Goal: Transaction & Acquisition: Purchase product/service

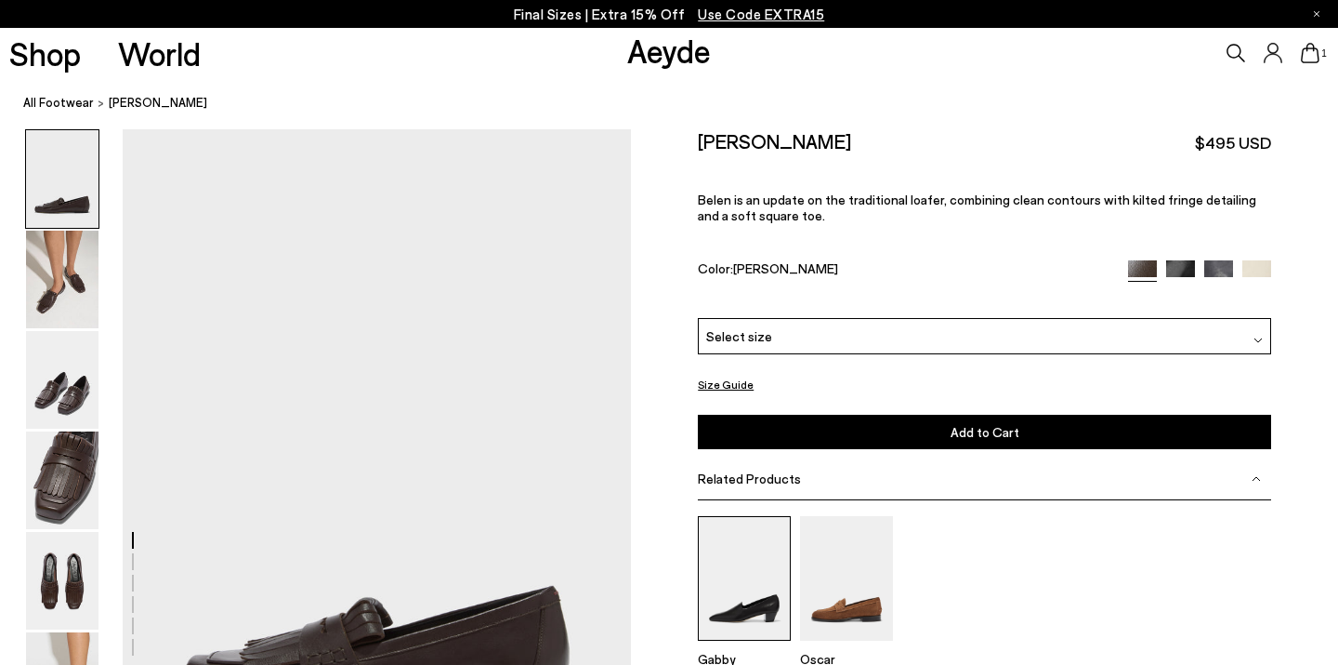
click at [741, 533] on img at bounding box center [744, 578] width 93 height 124
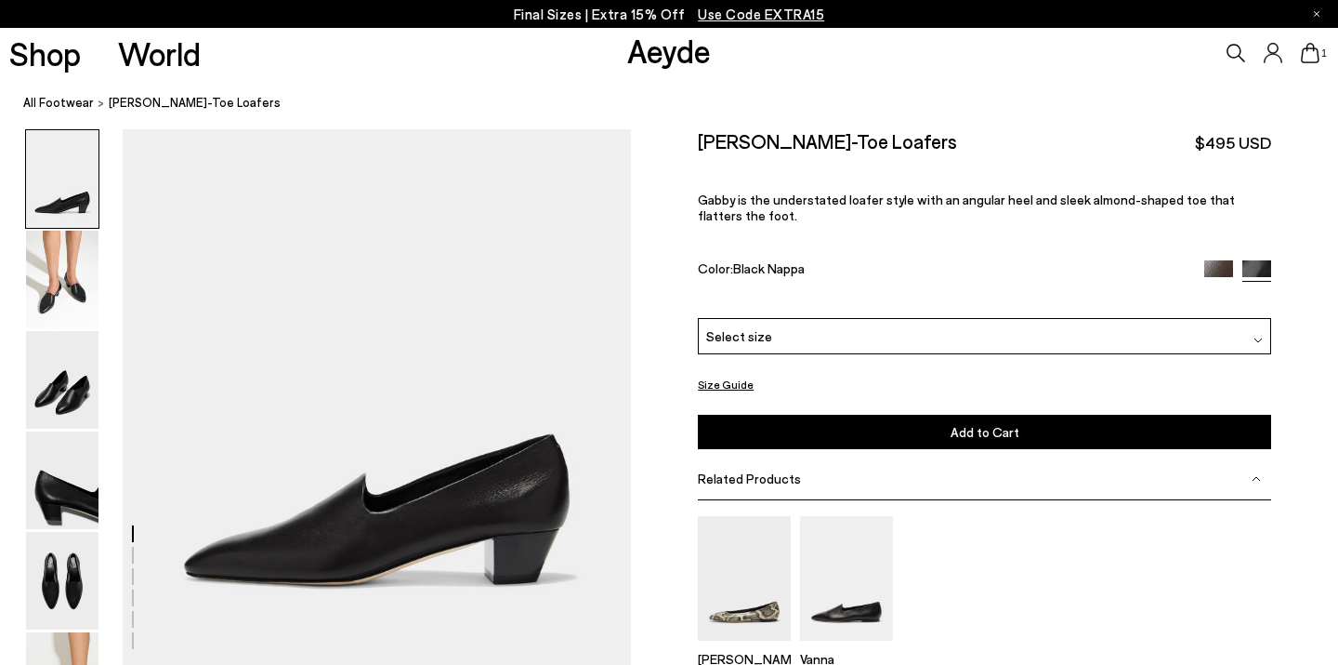
click at [782, 318] on div "Select size" at bounding box center [984, 336] width 573 height 36
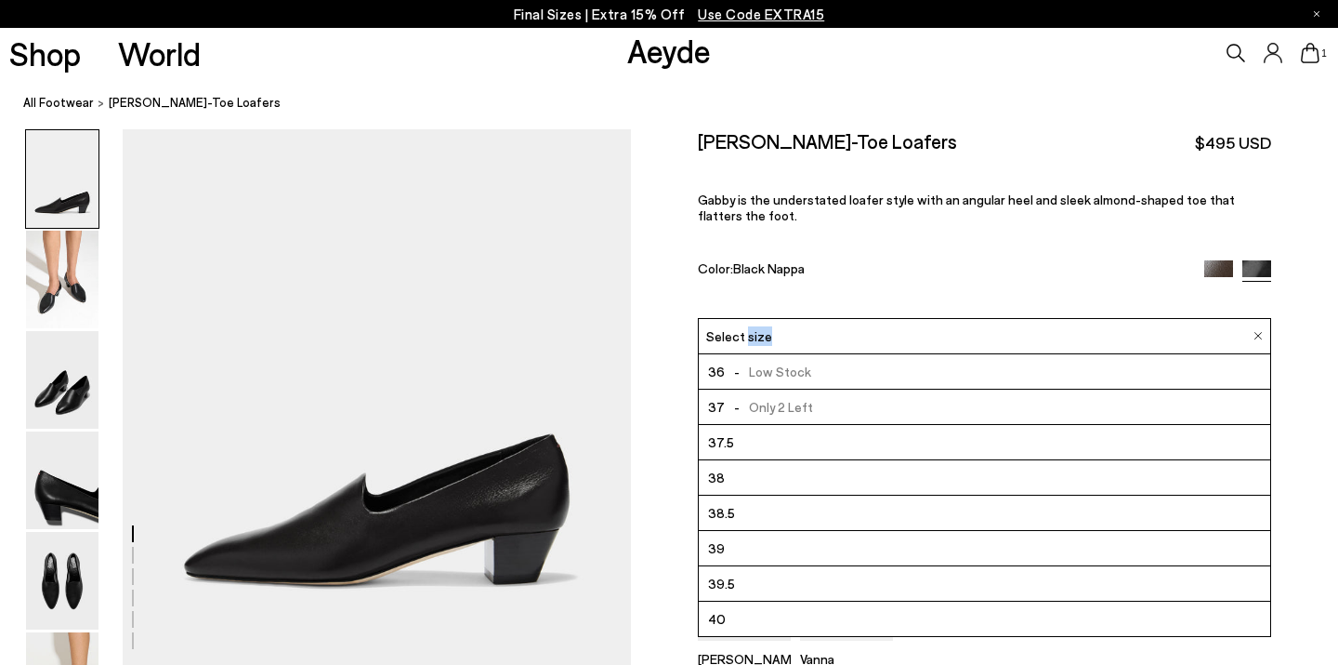
click at [782, 318] on div "Select size" at bounding box center [984, 336] width 573 height 36
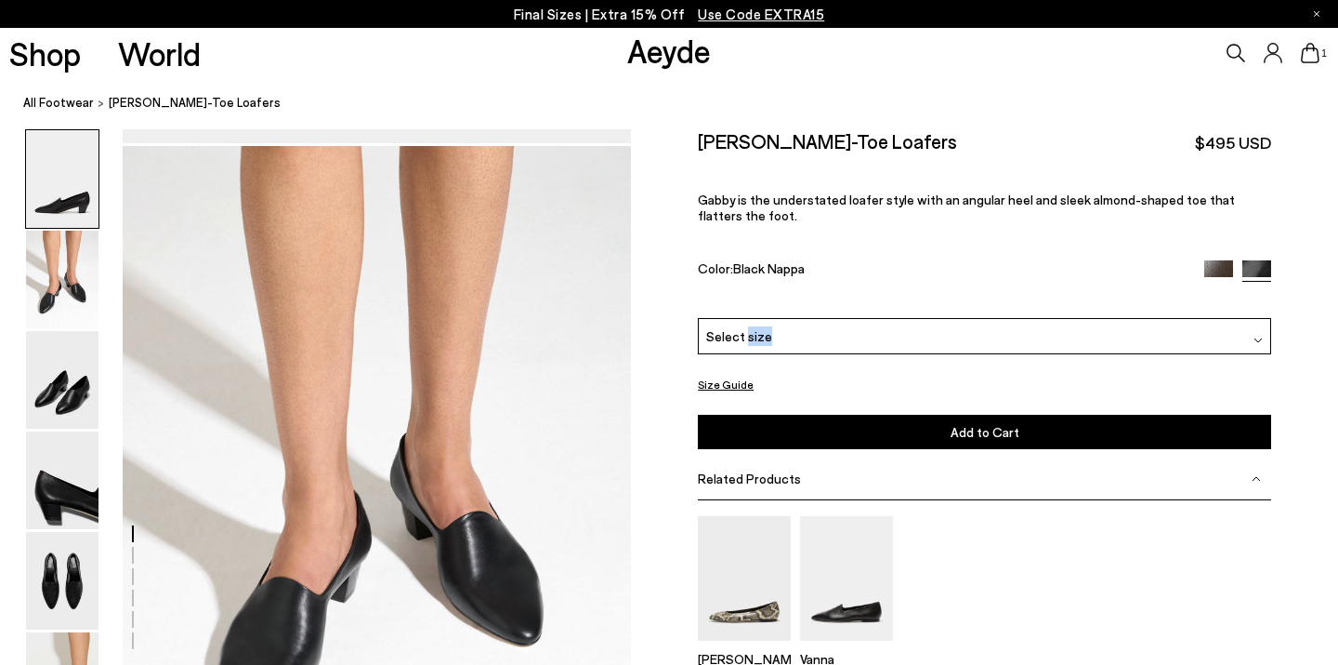
scroll to position [658, 0]
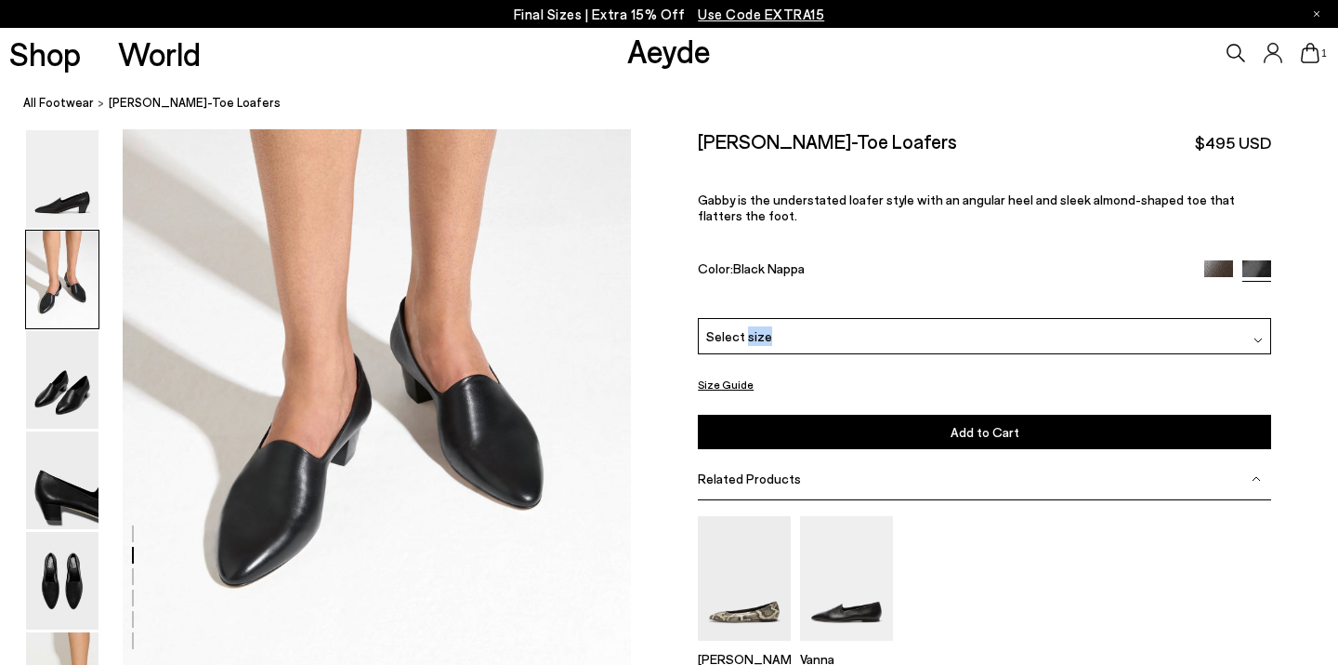
click at [685, 56] on link "Aeyde" at bounding box center [669, 50] width 84 height 39
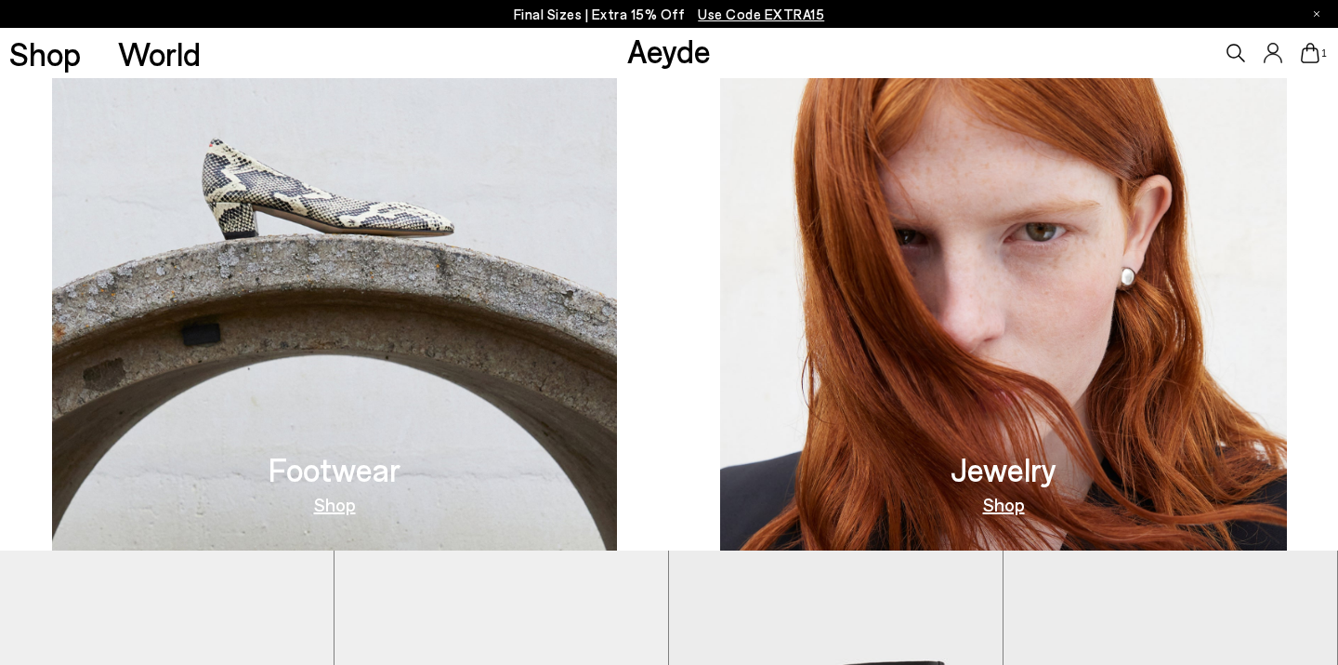
scroll to position [715, 0]
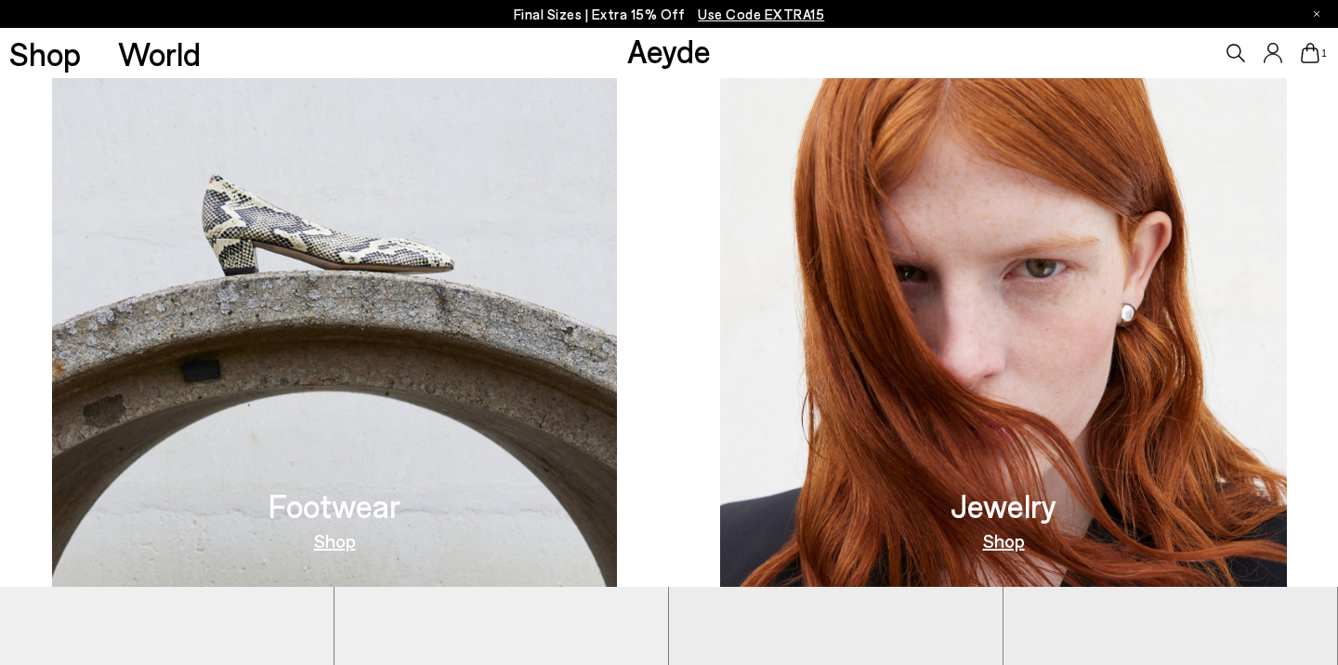
click at [394, 227] on img at bounding box center [335, 268] width 566 height 637
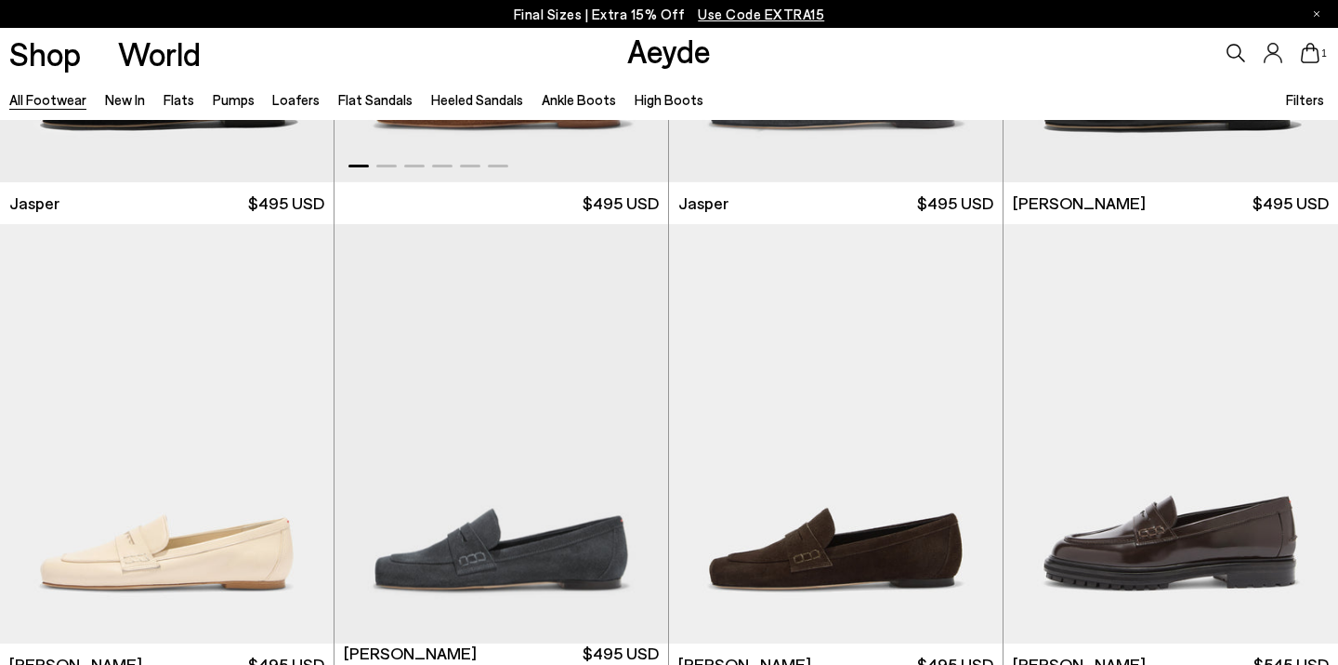
scroll to position [614, 0]
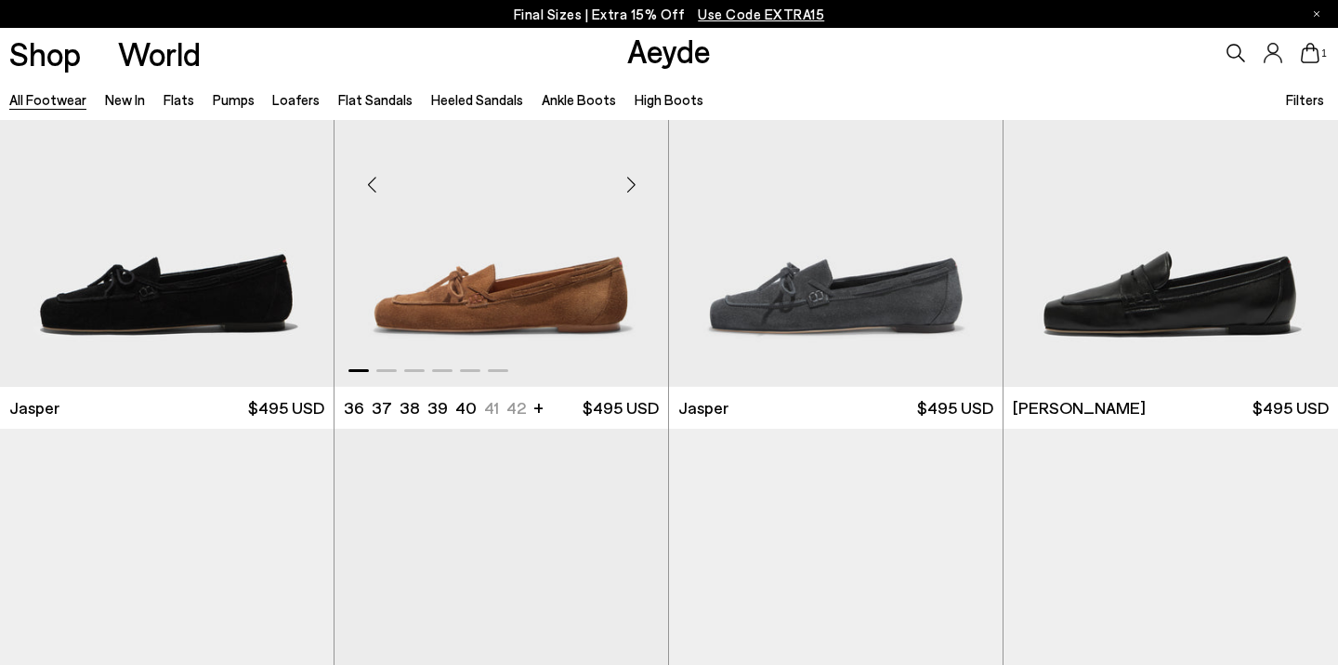
click at [539, 276] on img "1 / 6" at bounding box center [502, 176] width 334 height 419
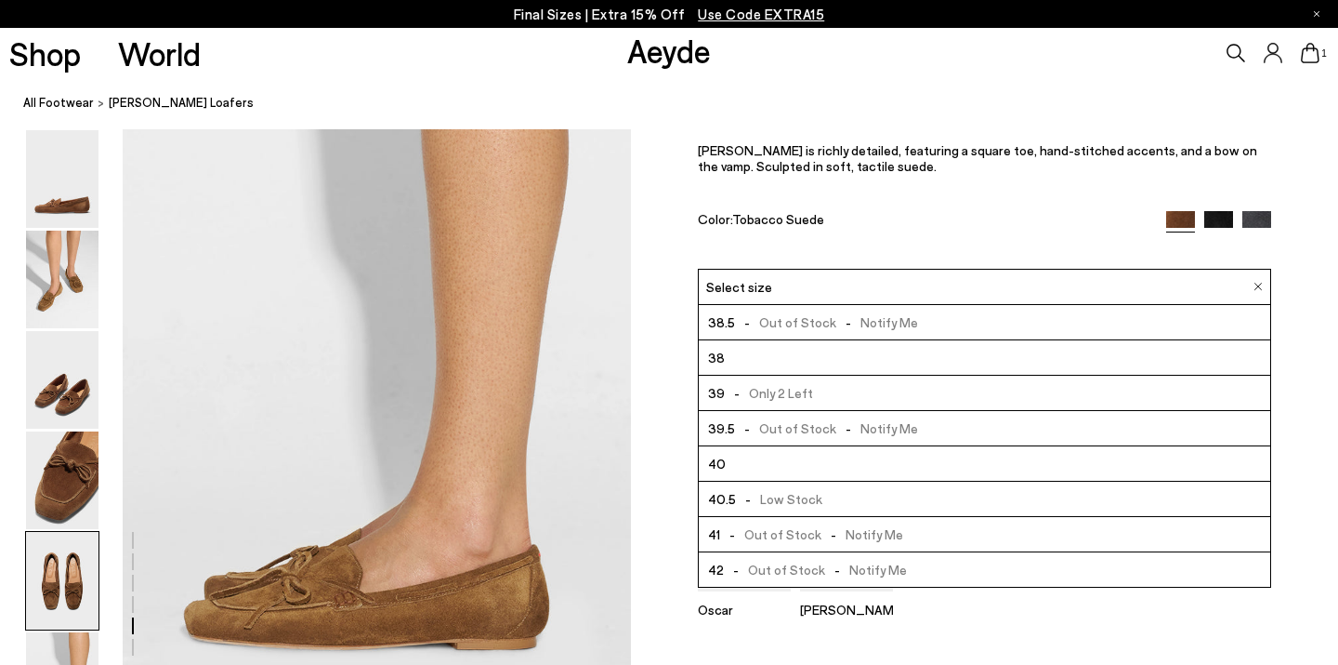
scroll to position [3665, 0]
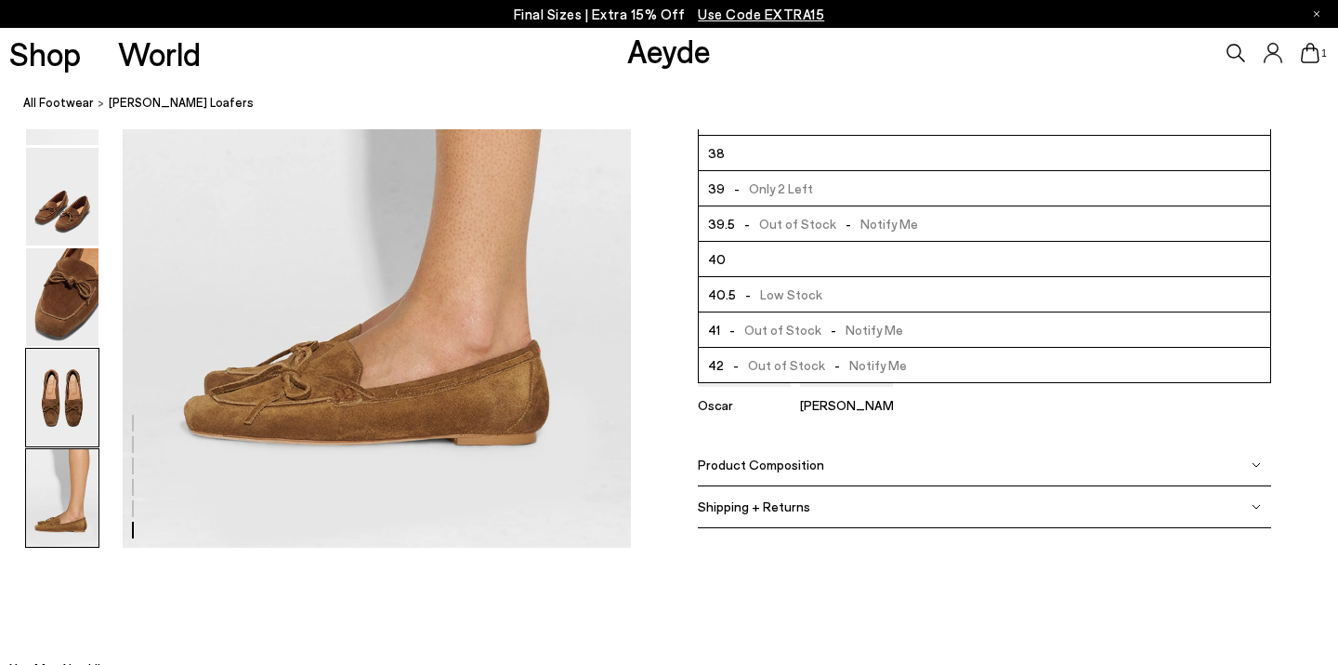
click at [40, 385] on img at bounding box center [62, 398] width 72 height 98
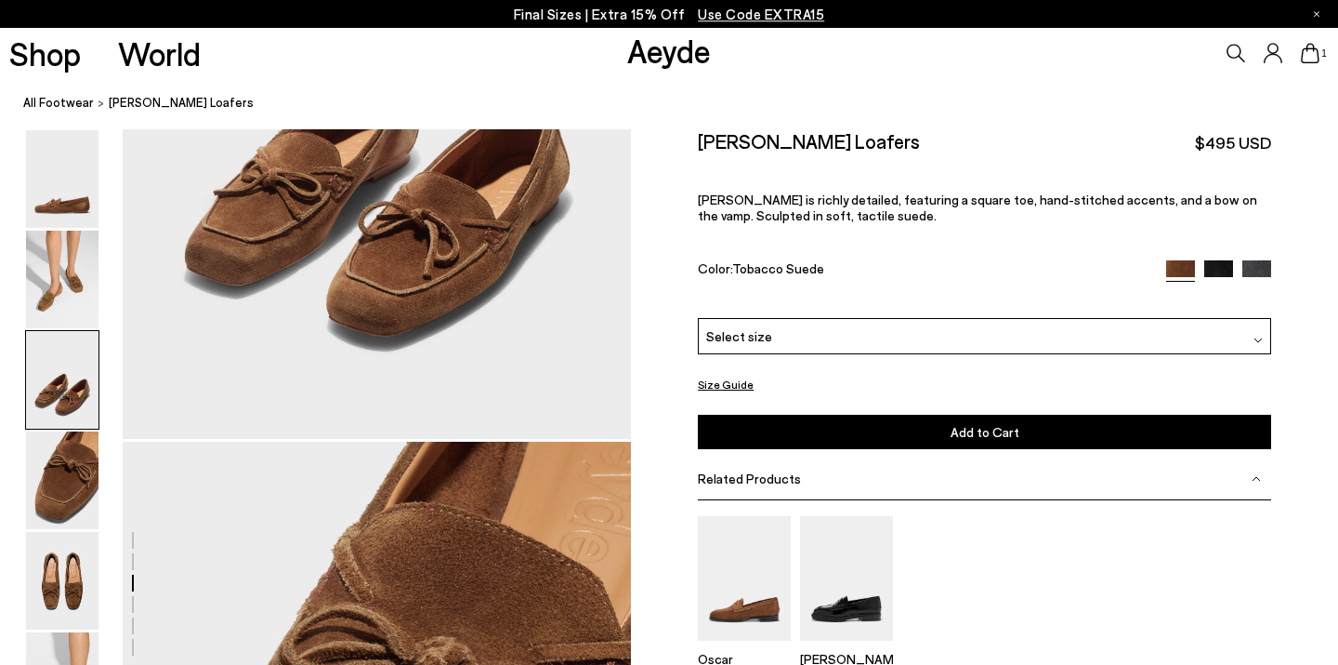
scroll to position [1685, 0]
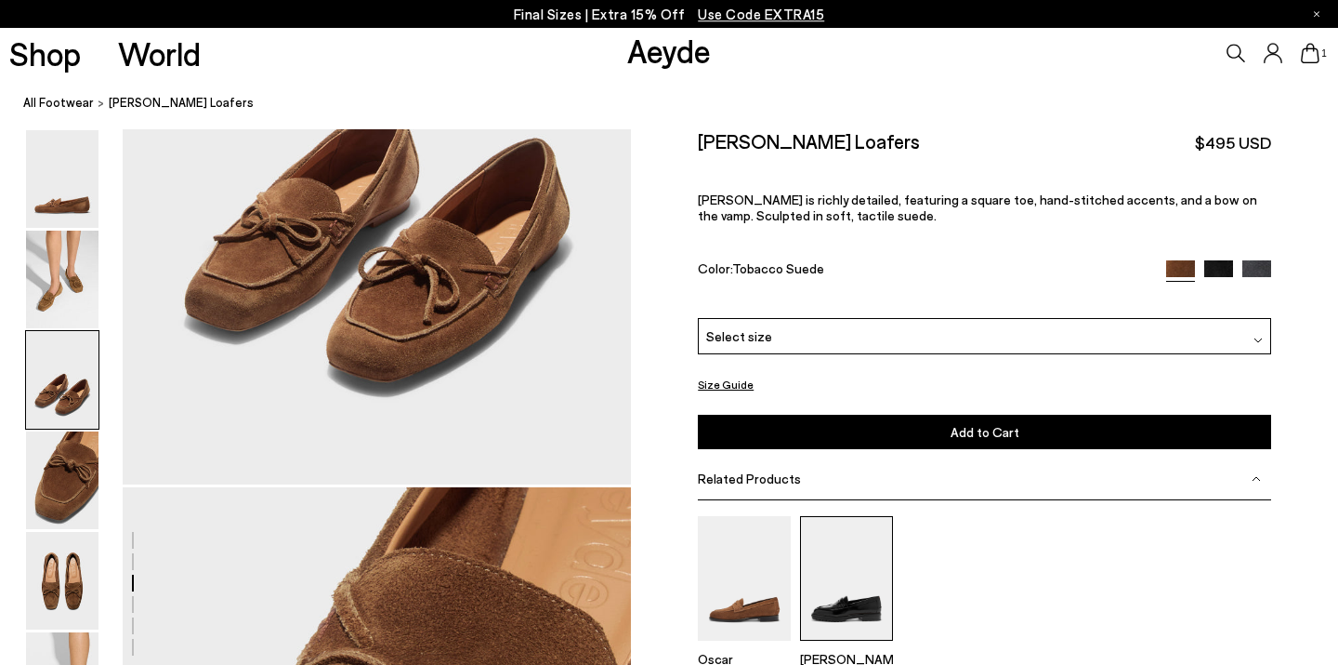
click at [866, 535] on img at bounding box center [846, 578] width 93 height 124
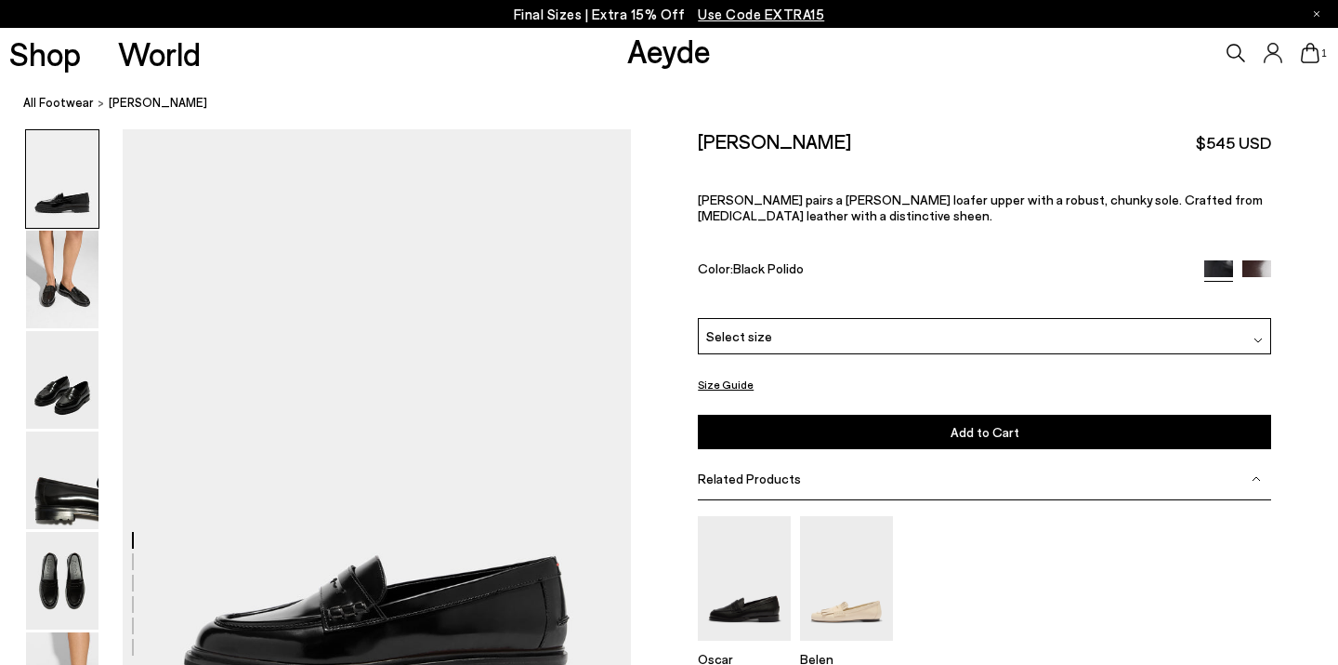
scroll to position [127, 0]
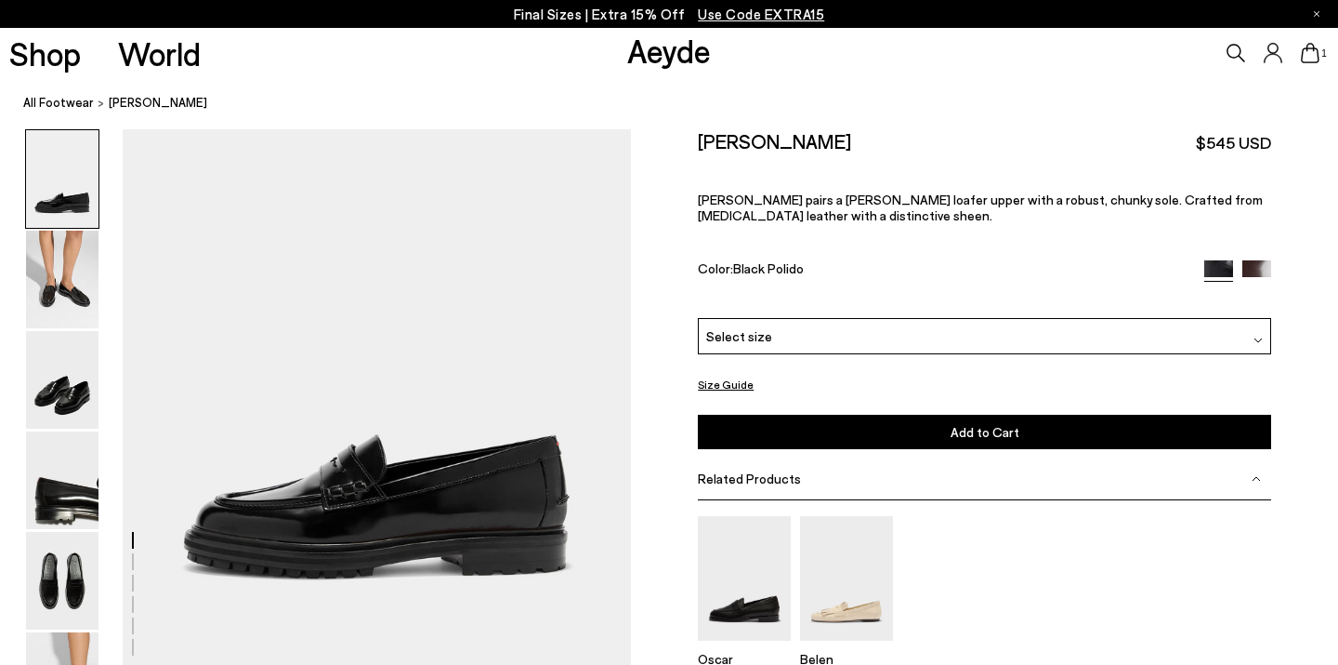
click at [877, 318] on div "Select size" at bounding box center [984, 336] width 573 height 36
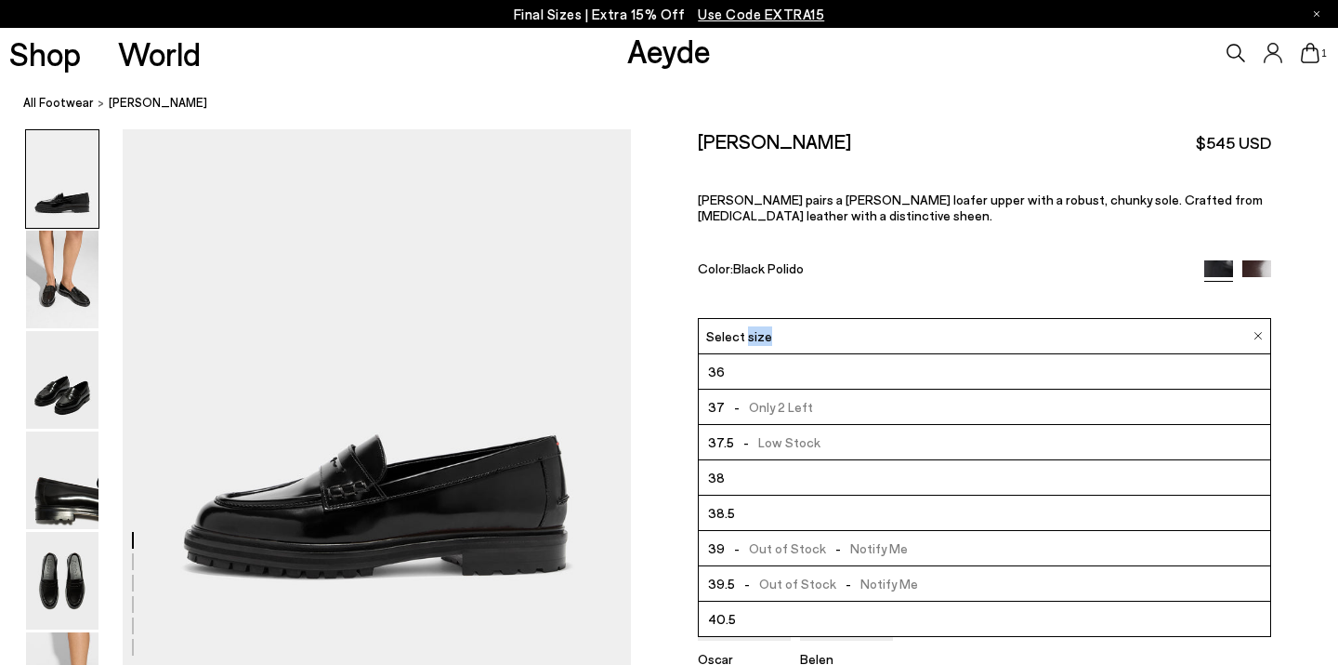
click at [877, 318] on div "Select size" at bounding box center [984, 336] width 573 height 36
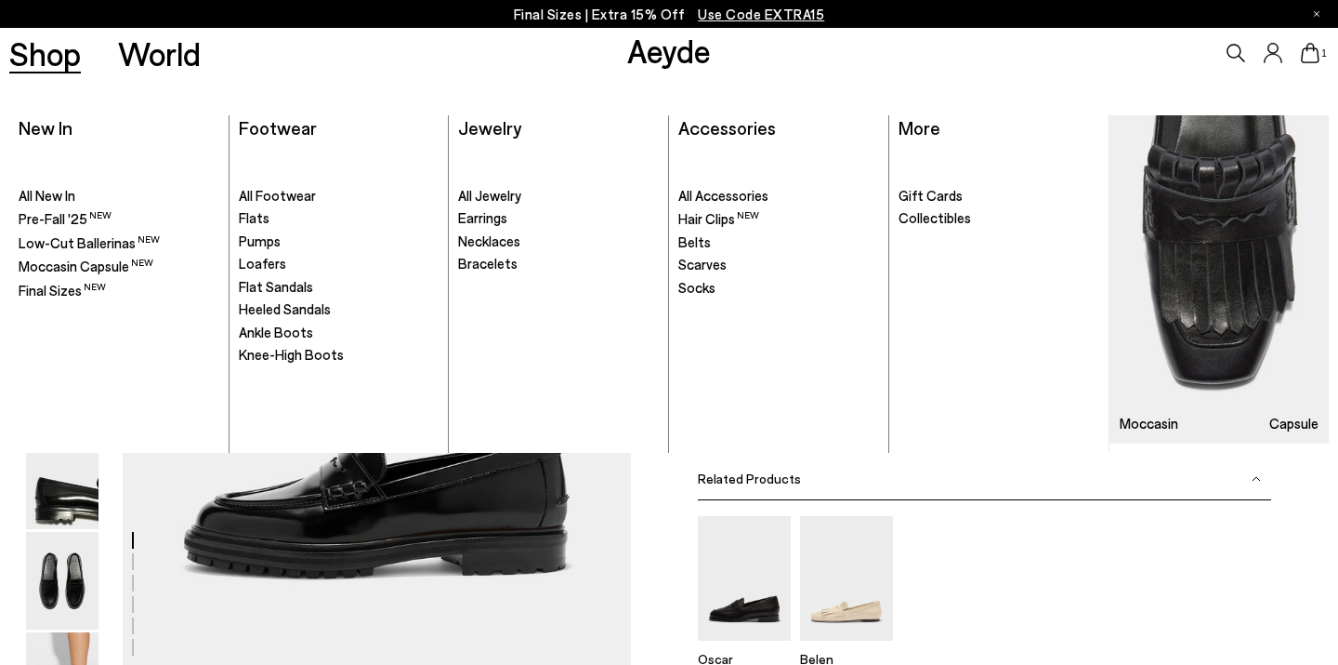
click at [63, 52] on link "Shop" at bounding box center [45, 53] width 72 height 33
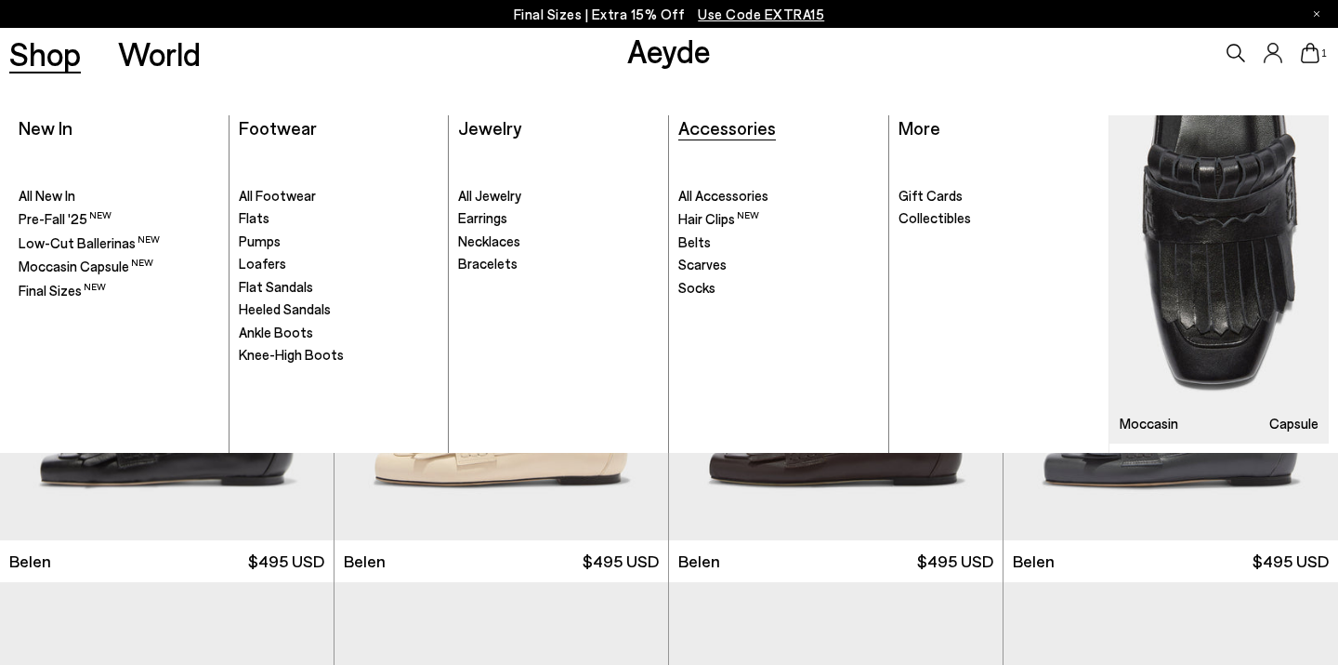
click at [745, 136] on span "Accessories" at bounding box center [728, 127] width 98 height 22
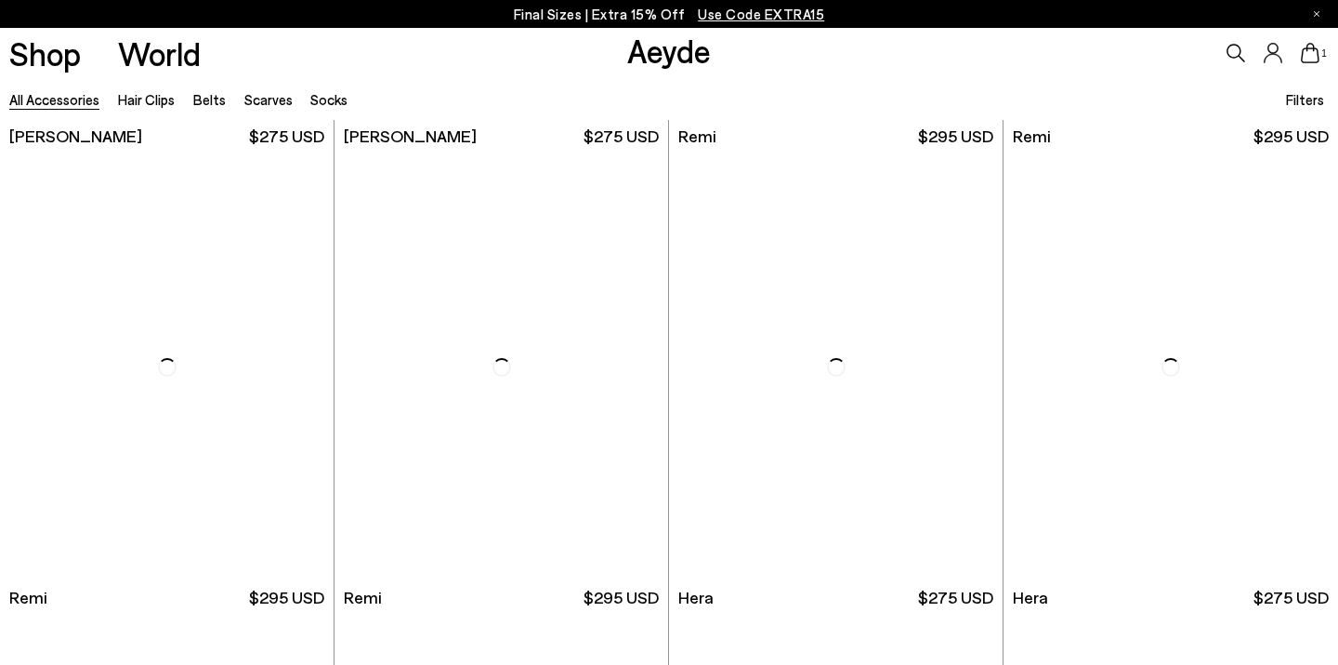
scroll to position [903, 0]
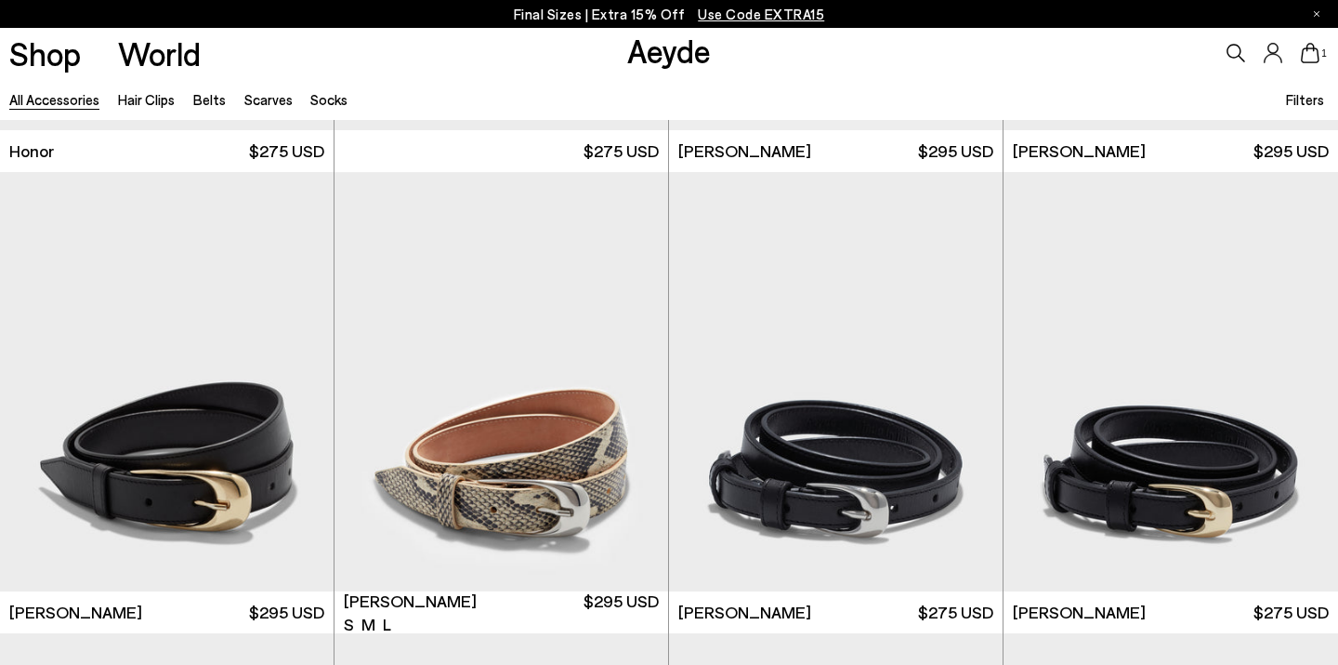
scroll to position [1994, 0]
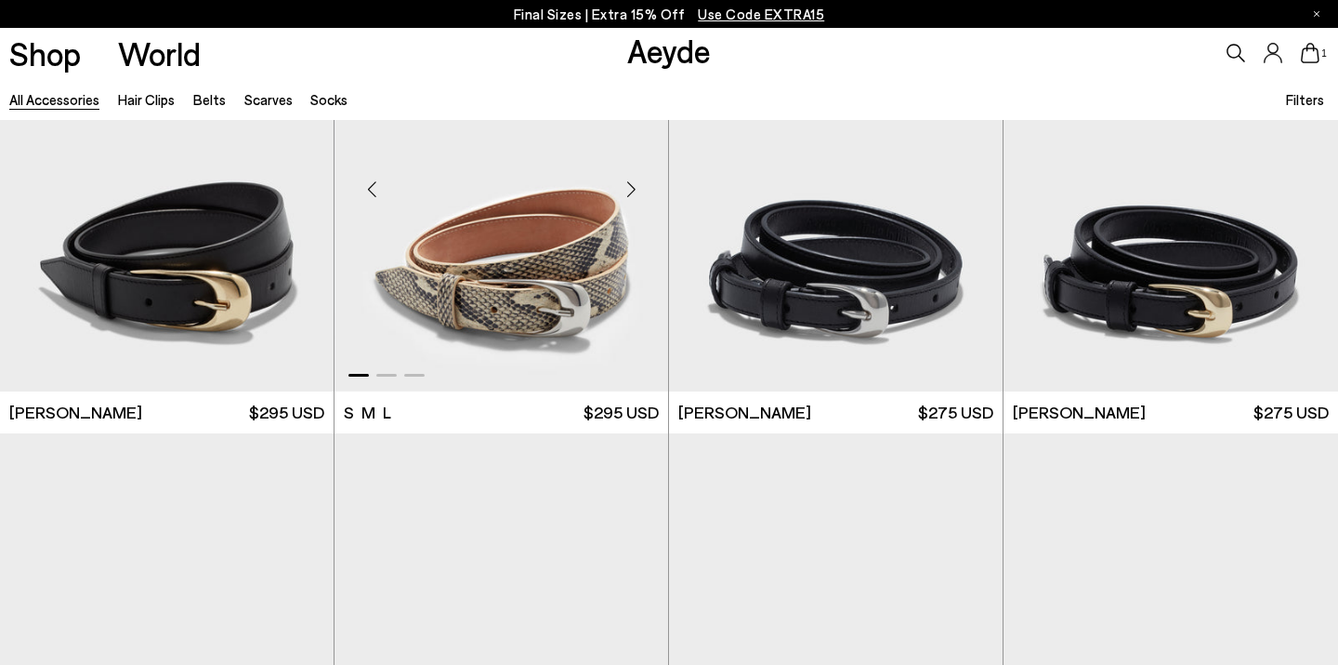
click at [540, 267] on img "1 / 3" at bounding box center [503, 181] width 334 height 419
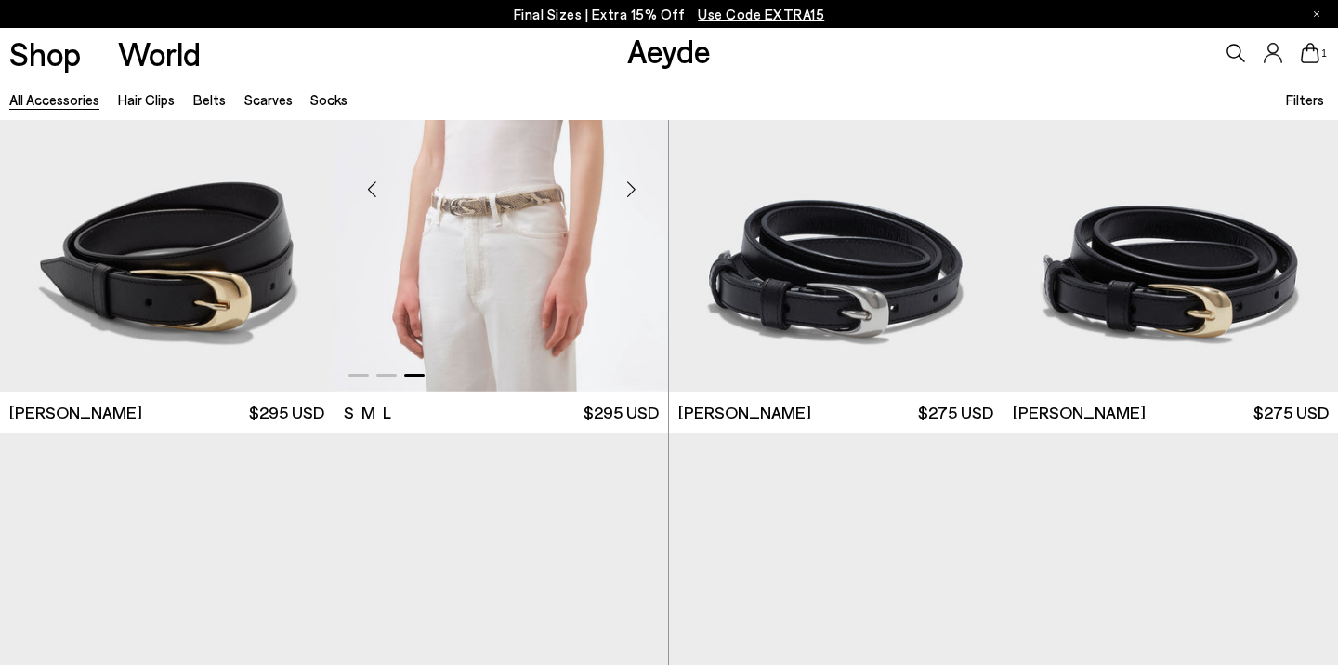
click at [573, 308] on img "3 / 3" at bounding box center [502, 181] width 334 height 419
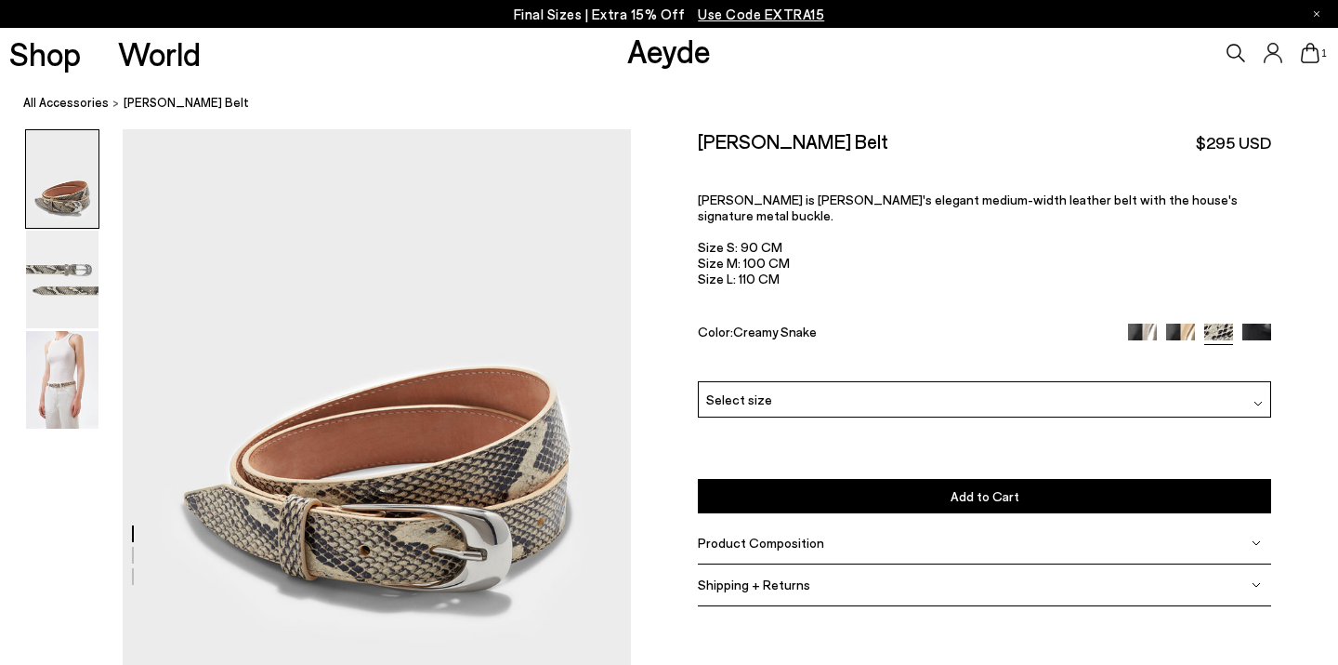
click at [853, 381] on div "Select size" at bounding box center [984, 399] width 573 height 36
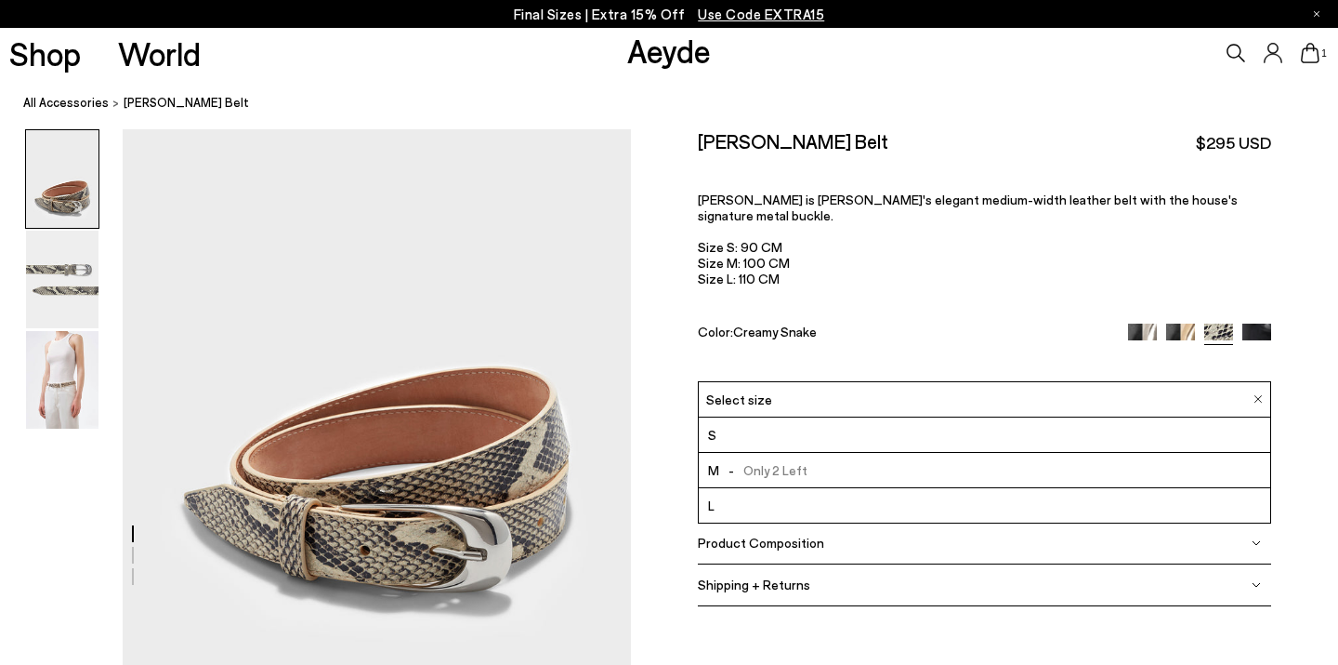
click at [812, 488] on li "L" at bounding box center [985, 505] width 572 height 35
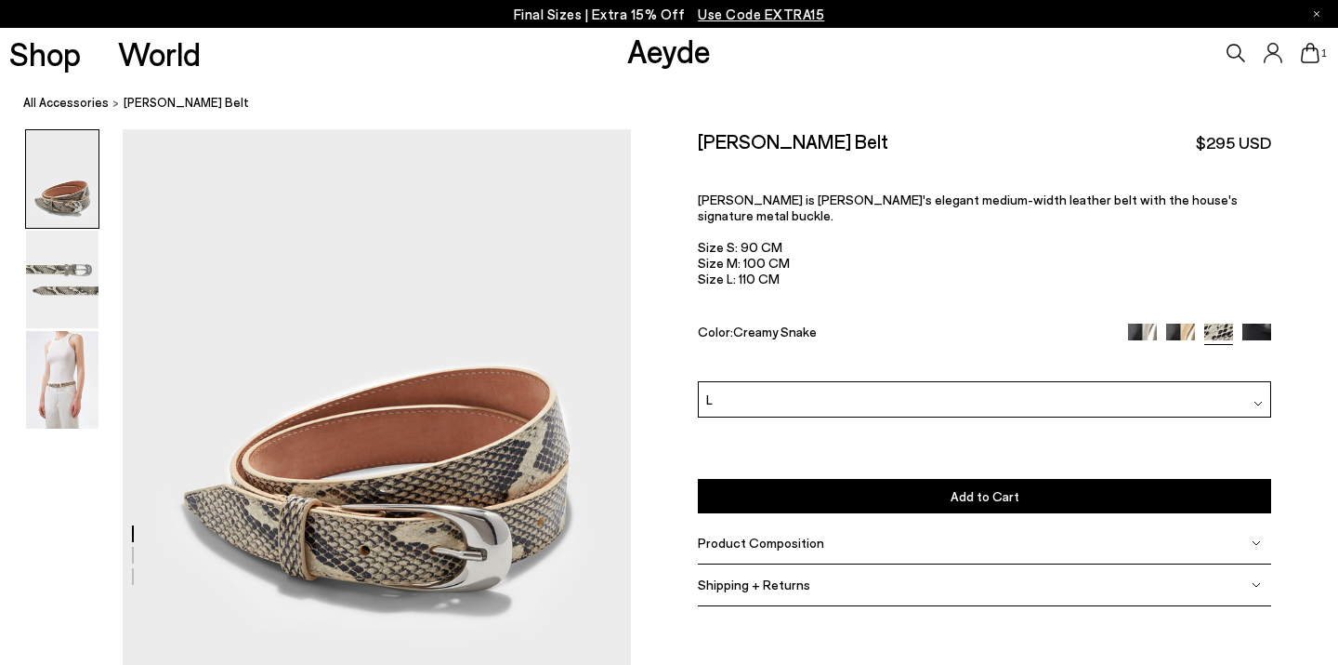
click at [833, 381] on div "Please Select a Color Creamy Snake Black/Silver Black/Gold Creamy Snake Black P…" at bounding box center [984, 447] width 573 height 132
click at [1140, 323] on img at bounding box center [1142, 337] width 29 height 29
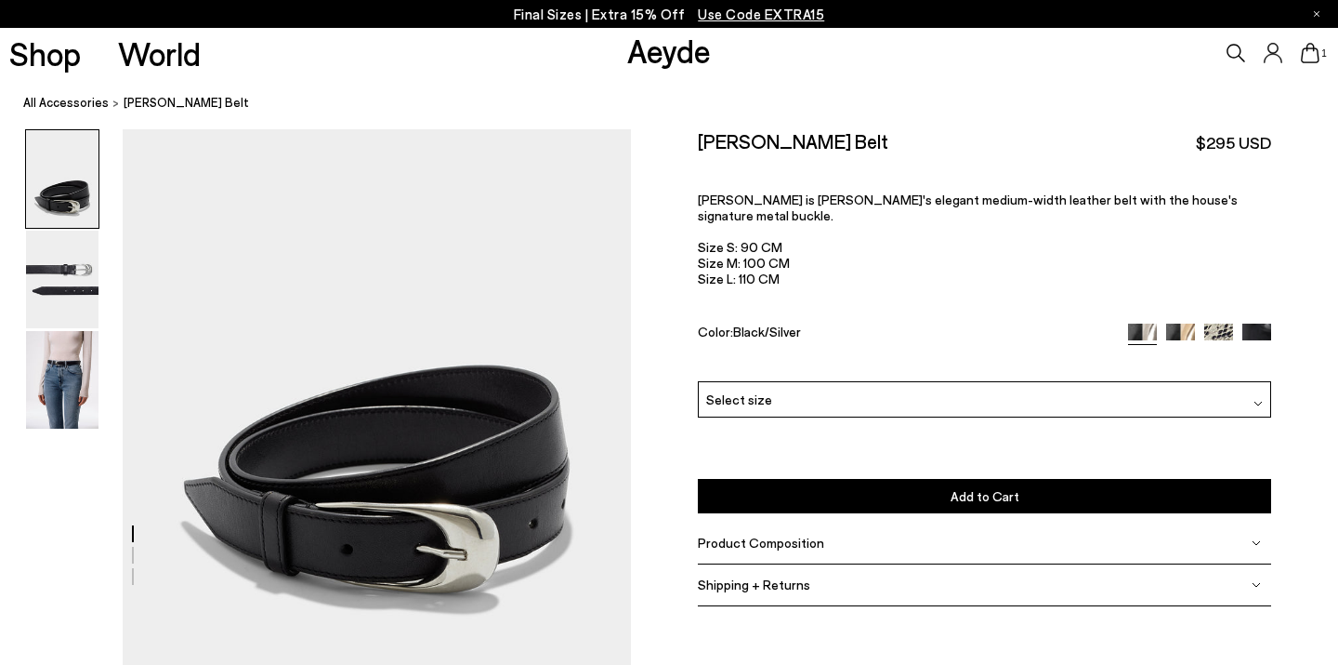
click at [1266, 323] on img at bounding box center [1257, 337] width 29 height 29
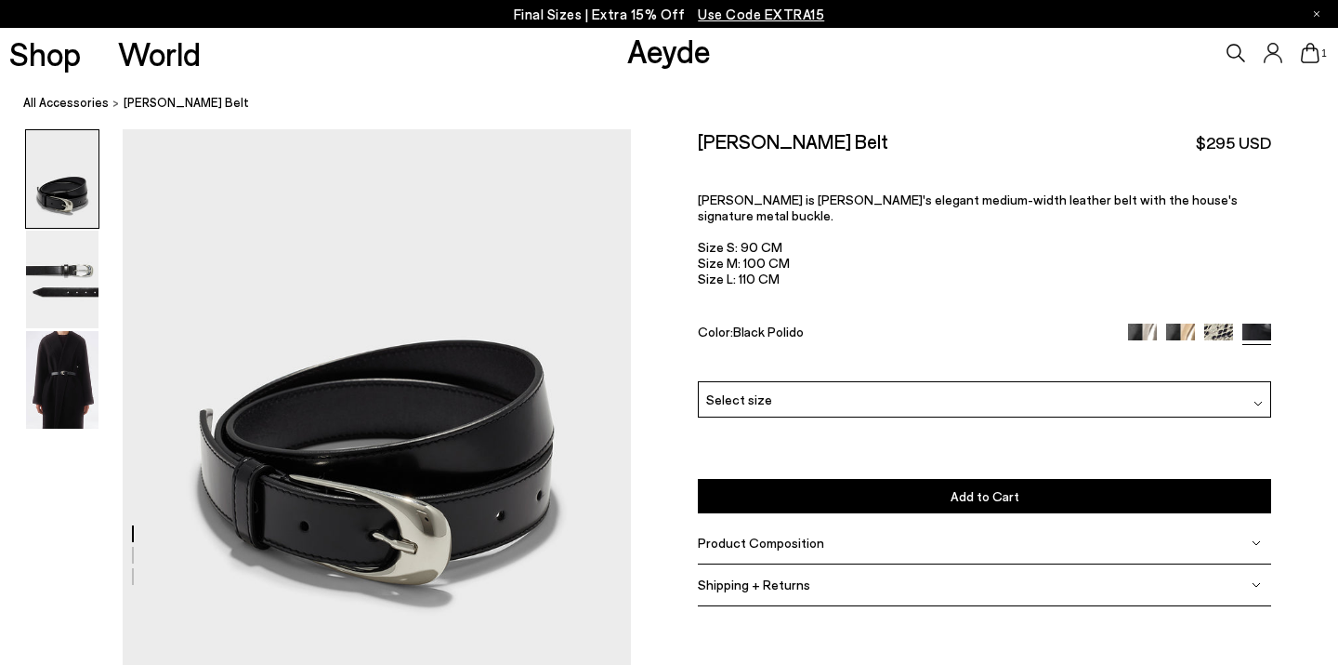
click at [66, 346] on img at bounding box center [62, 380] width 72 height 98
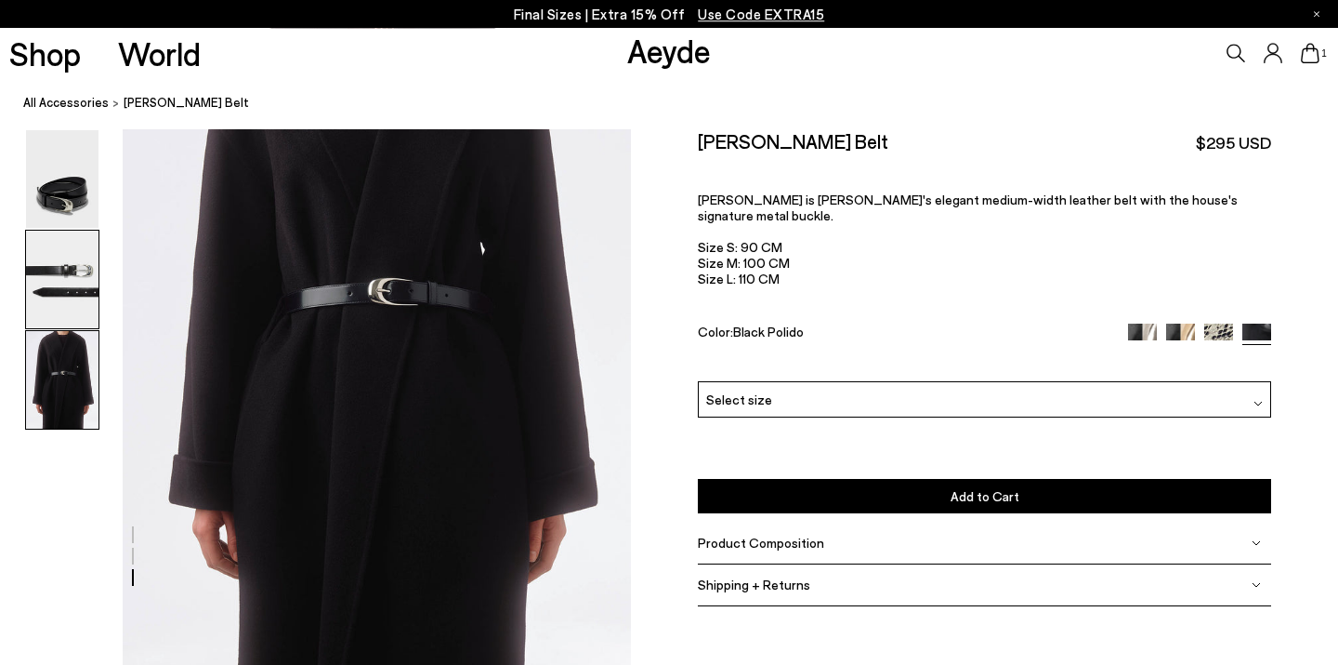
click at [69, 289] on img at bounding box center [62, 280] width 72 height 98
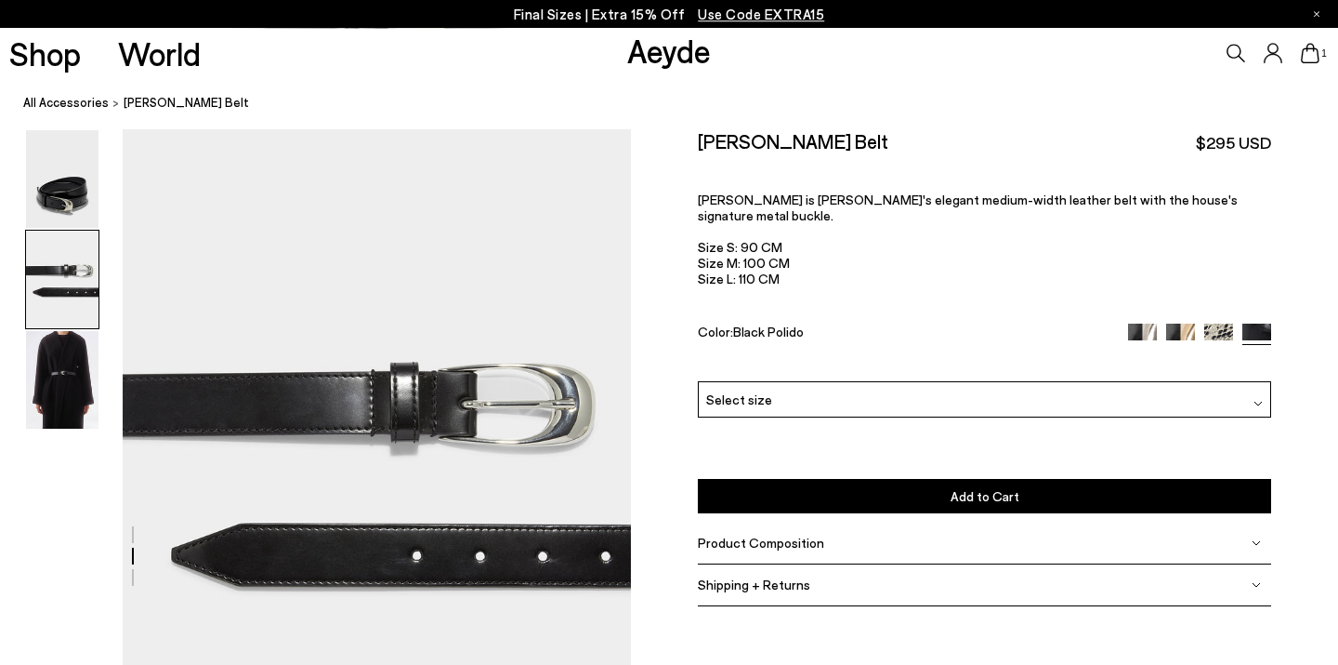
scroll to position [539, 0]
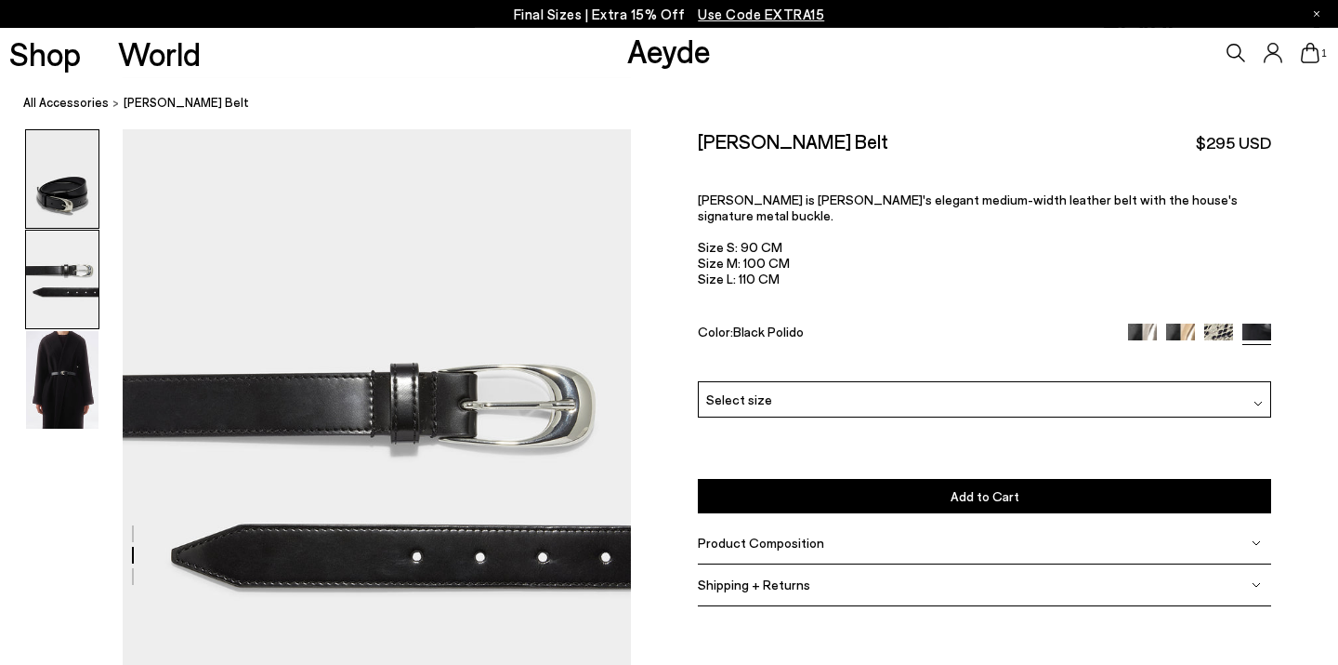
click at [63, 198] on img at bounding box center [62, 179] width 72 height 98
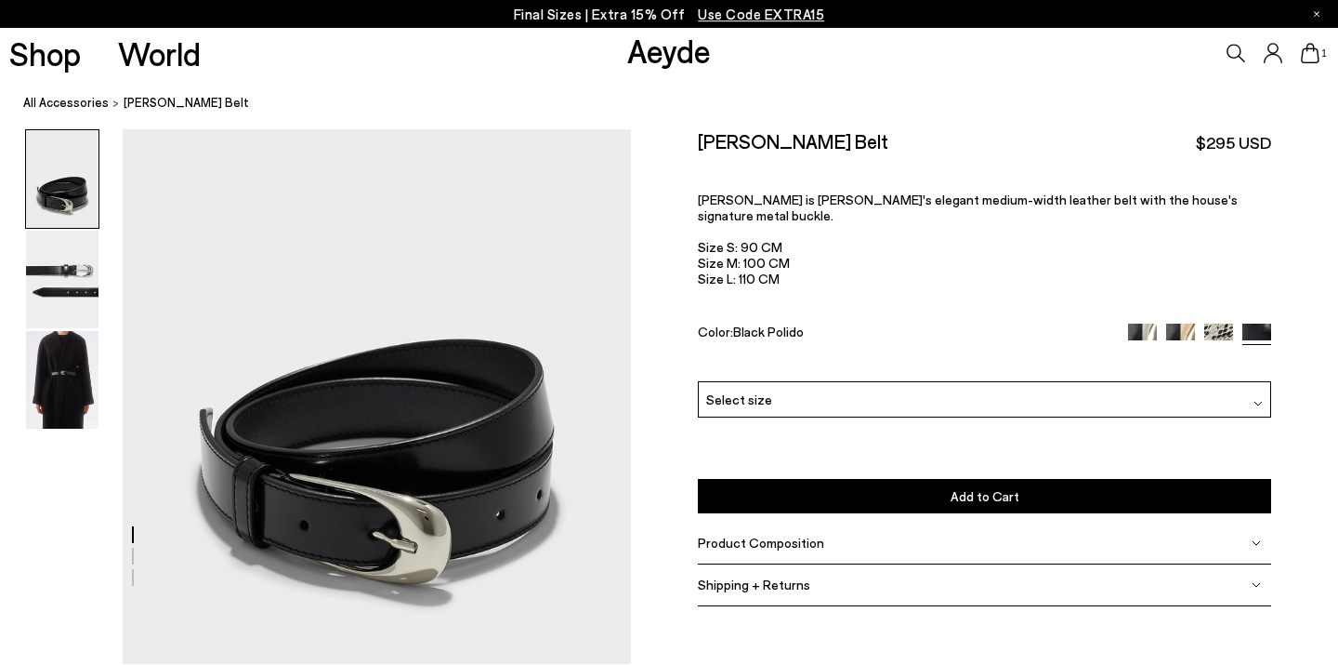
scroll to position [0, 0]
click at [1315, 44] on icon at bounding box center [1310, 53] width 19 height 20
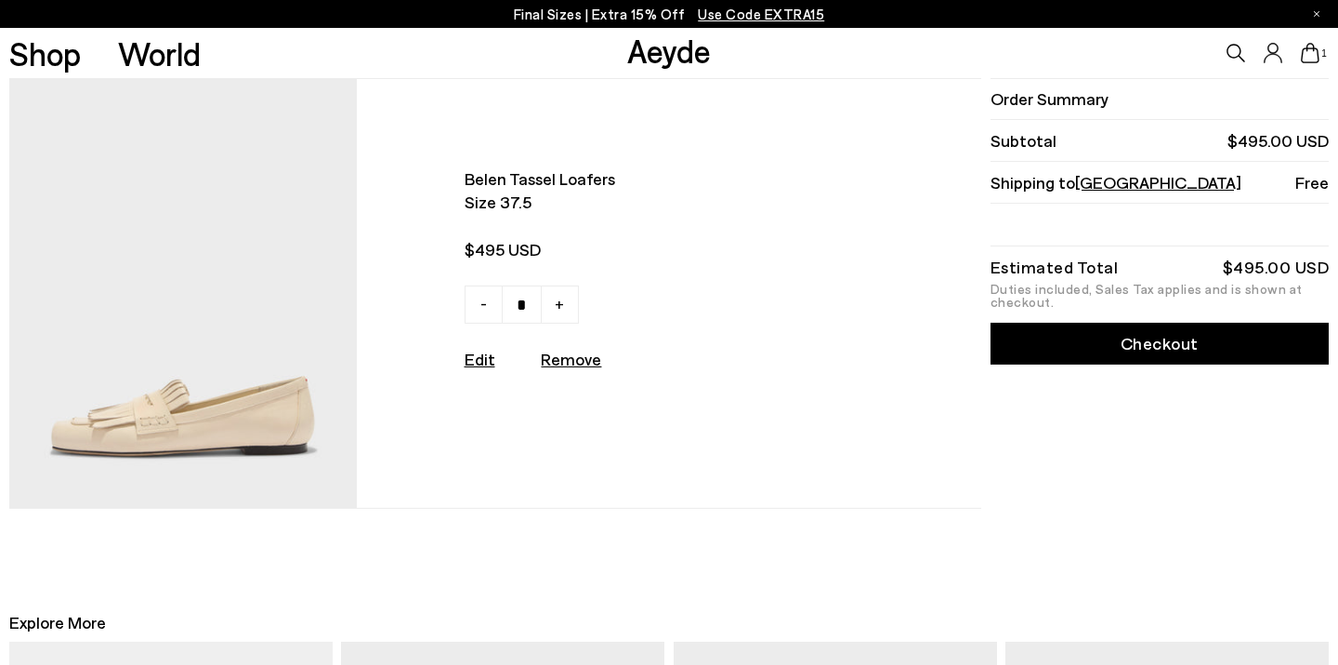
click at [572, 357] on u "Remove" at bounding box center [571, 359] width 60 height 20
type input "*"
